Goal: Task Accomplishment & Management: Manage account settings

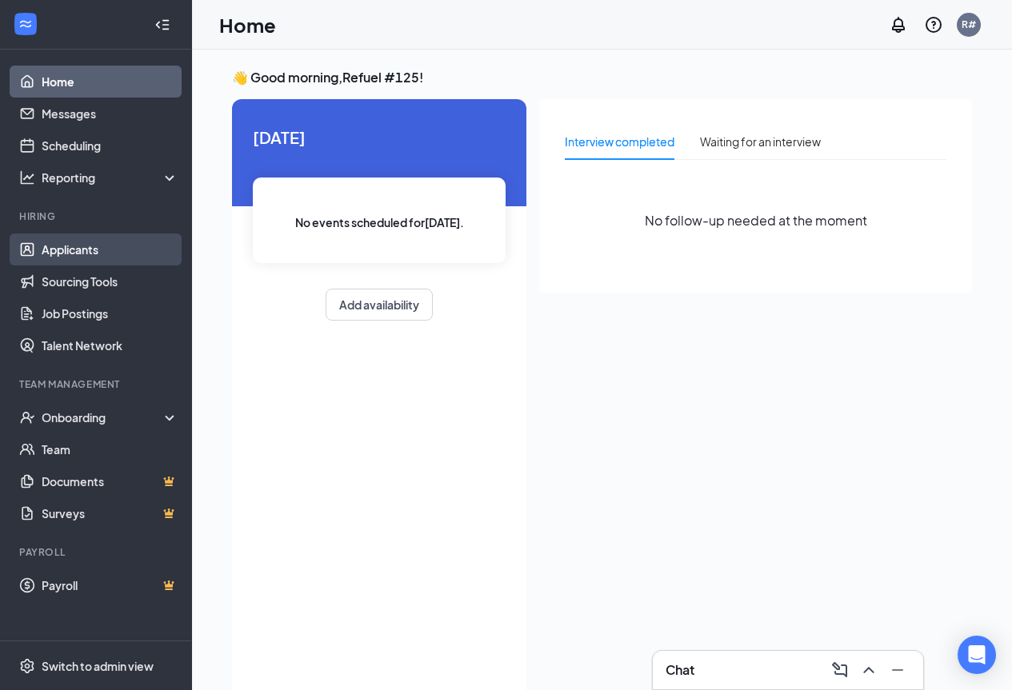
click at [77, 246] on link "Applicants" at bounding box center [110, 250] width 137 height 32
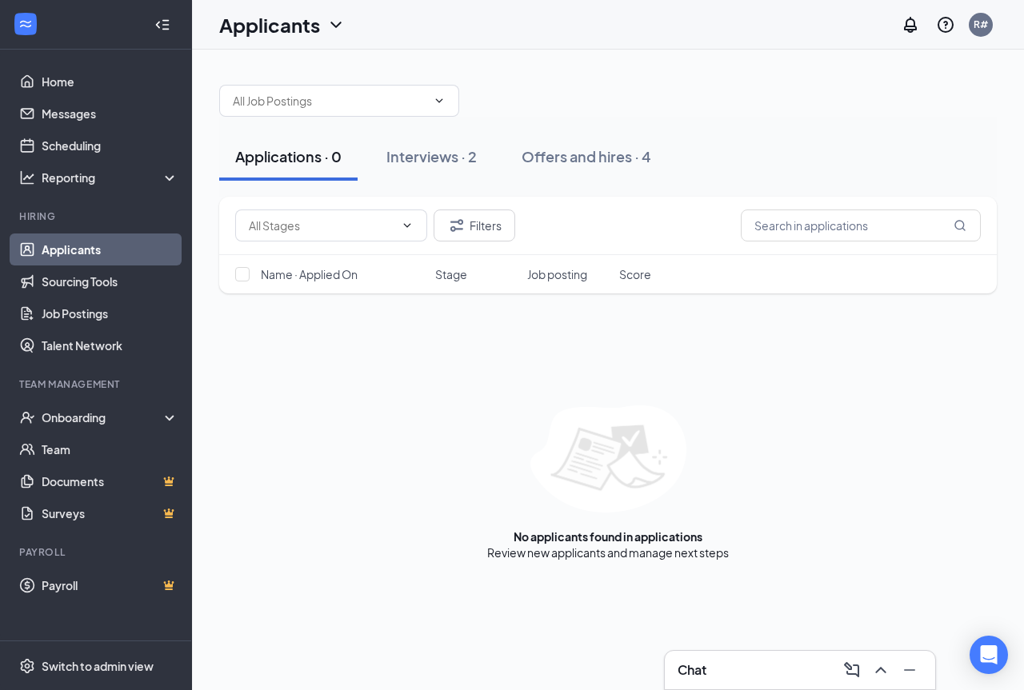
click at [277, 164] on div "Applications · 0" at bounding box center [288, 156] width 106 height 20
click at [417, 166] on div "Interviews · 2" at bounding box center [431, 156] width 90 height 20
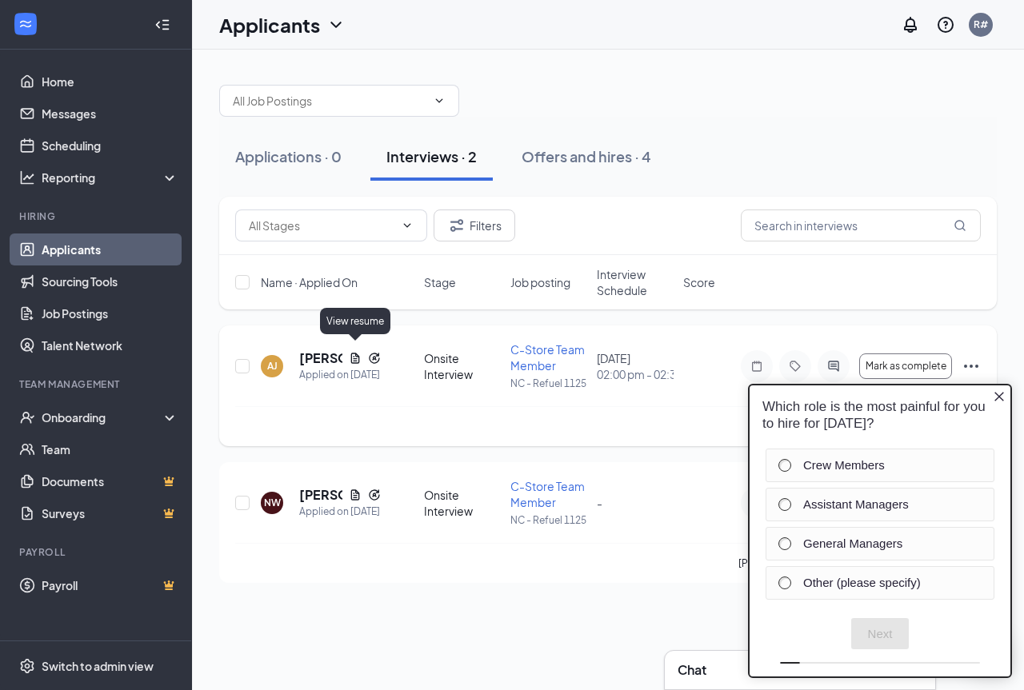
click at [354, 352] on icon "Document" at bounding box center [355, 358] width 13 height 13
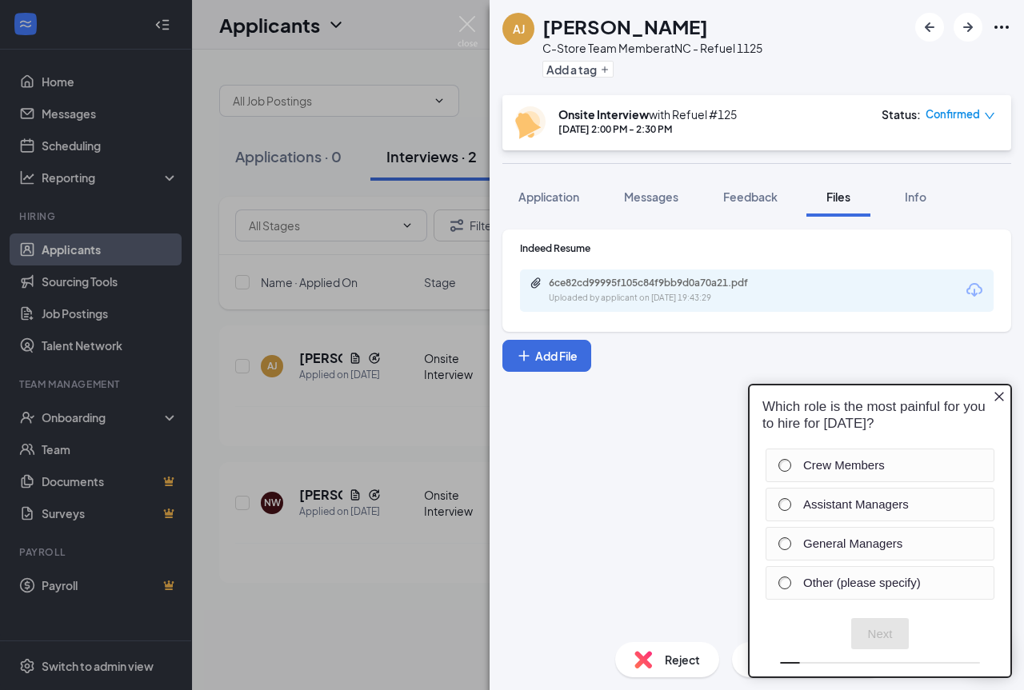
click at [993, 397] on icon "Close button" at bounding box center [998, 396] width 13 height 13
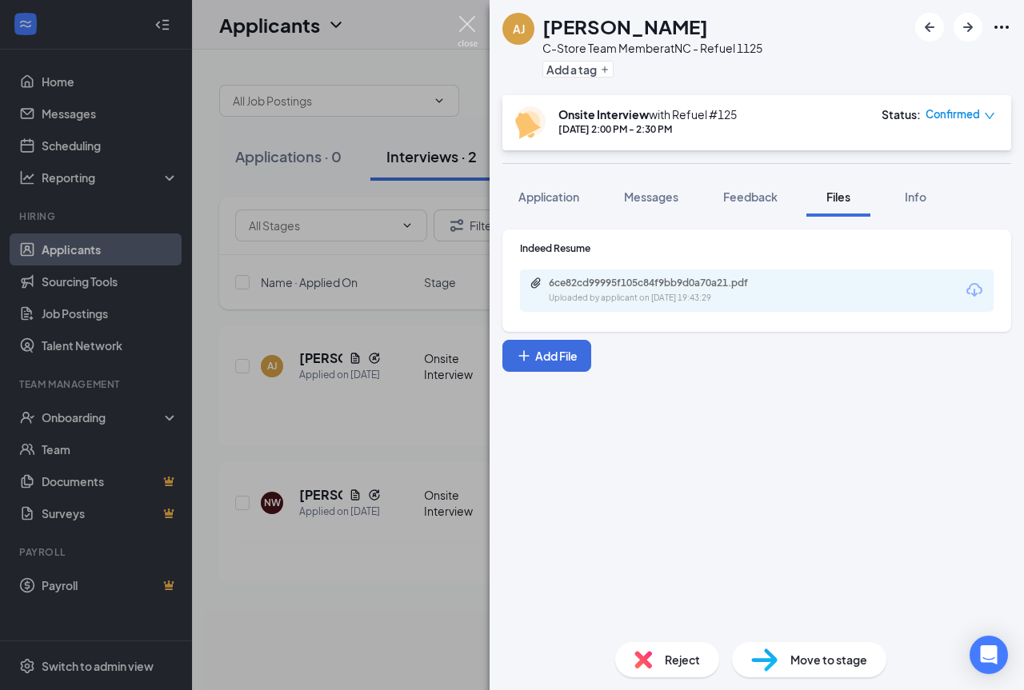
click at [468, 25] on img at bounding box center [467, 31] width 20 height 31
